Goal: Task Accomplishment & Management: Manage account settings

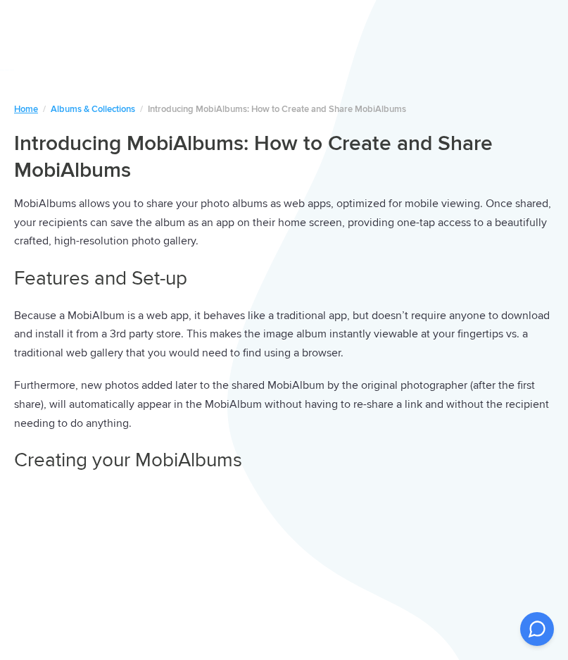
click at [27, 111] on link "Home" at bounding box center [26, 109] width 24 height 11
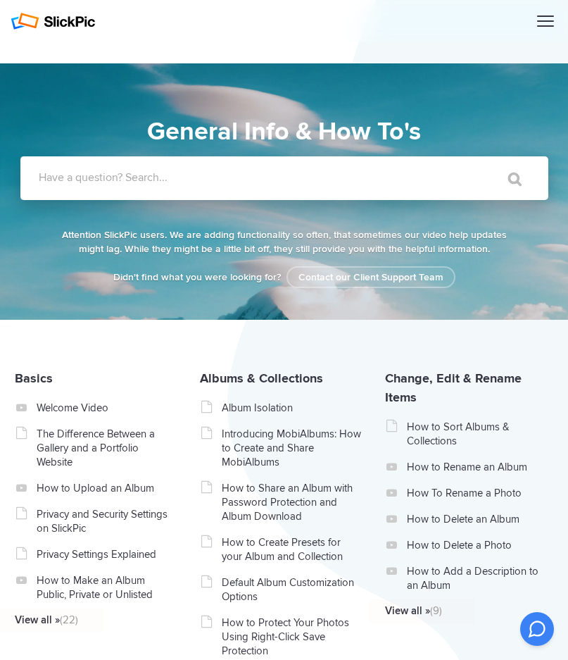
click at [82, 19] on img at bounding box center [53, 21] width 85 height 17
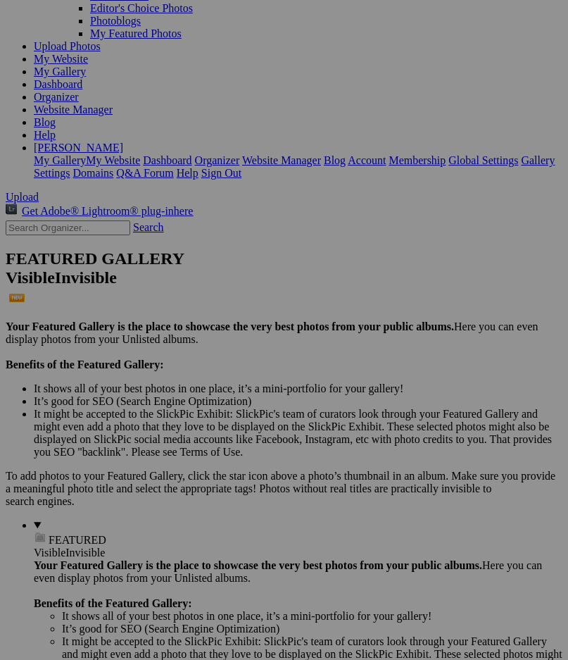
scroll to position [137, 0]
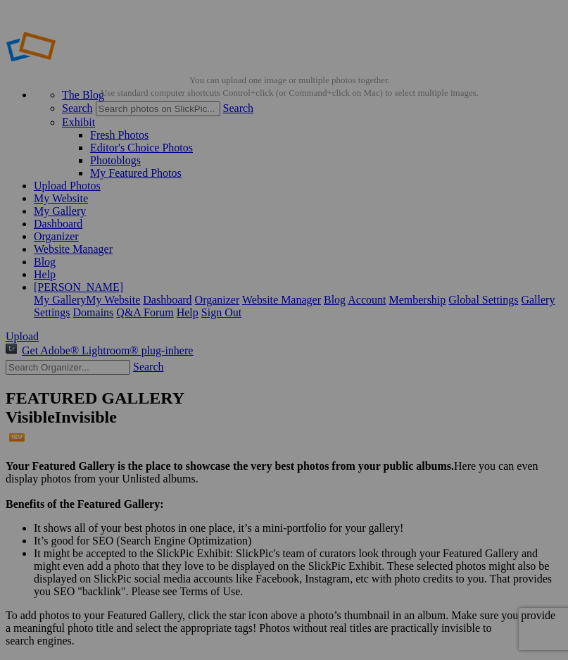
type input "[PERSON_NAME] - Actor"
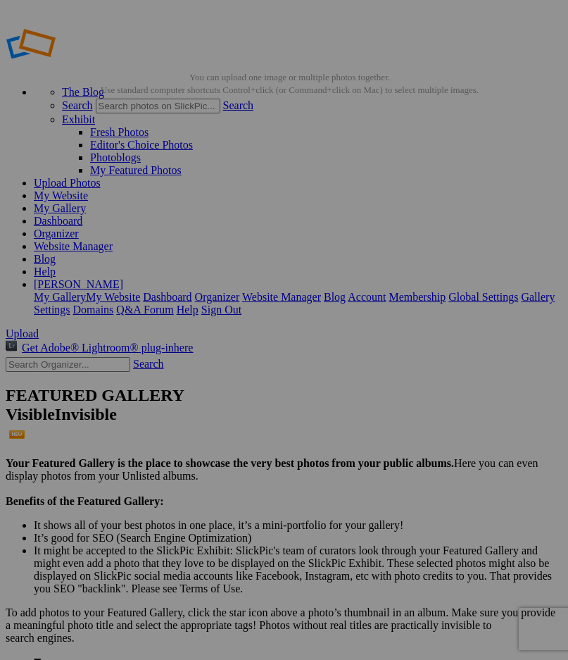
scroll to position [2, 0]
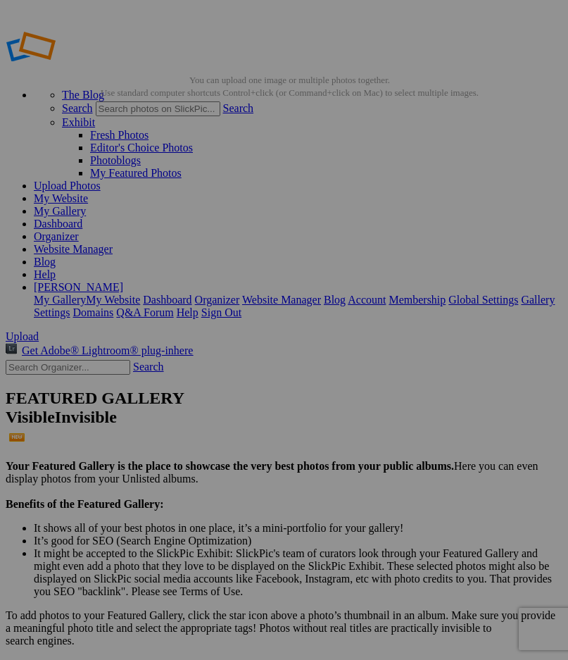
type input "Many [PERSON_NAME] - Actor"
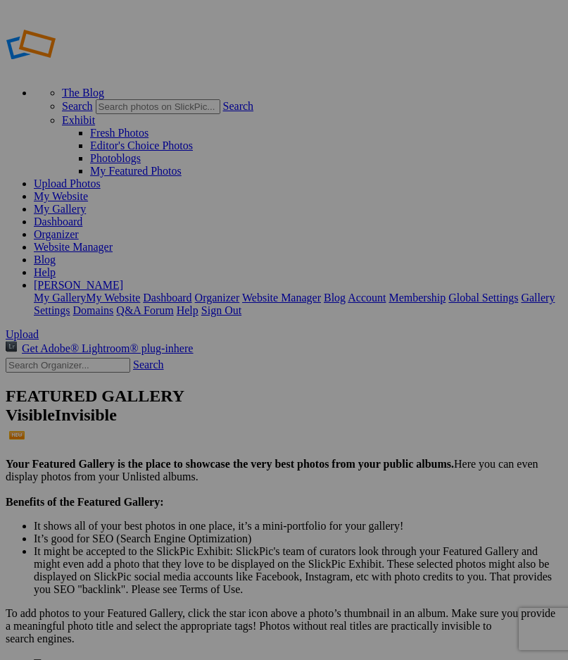
scroll to position [2, 0]
click at [86, 203] on link "My Gallery" at bounding box center [60, 209] width 52 height 12
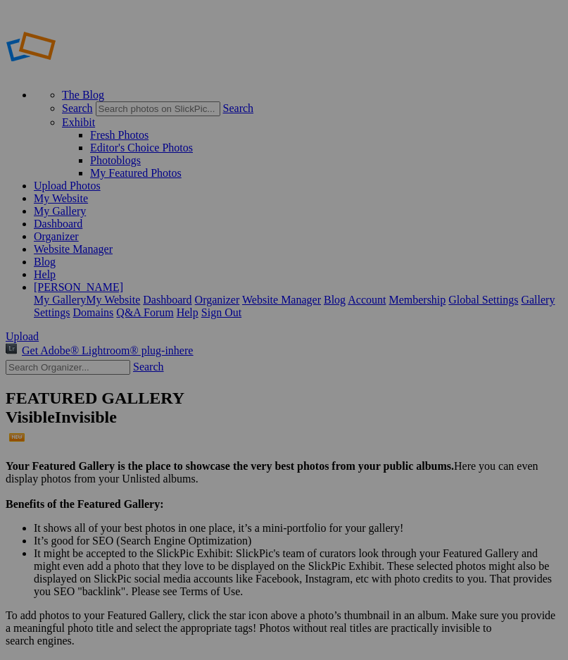
scroll to position [2, 0]
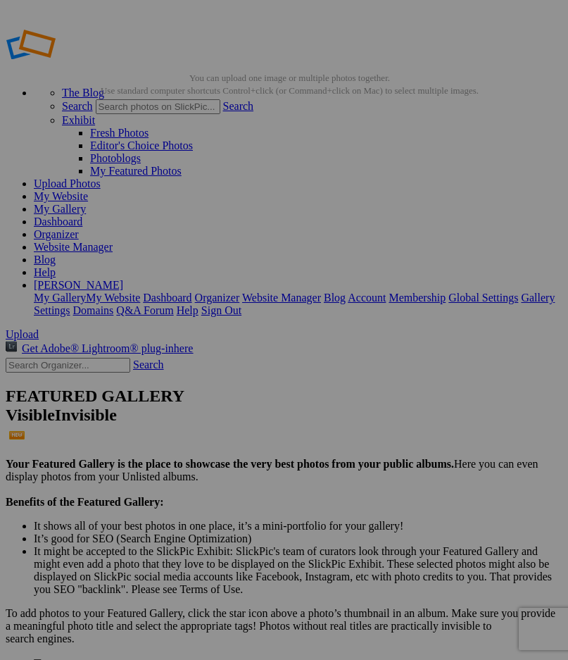
click at [82, 215] on link "Dashboard" at bounding box center [58, 221] width 49 height 12
